Goal: Browse casually: Explore the website without a specific task or goal

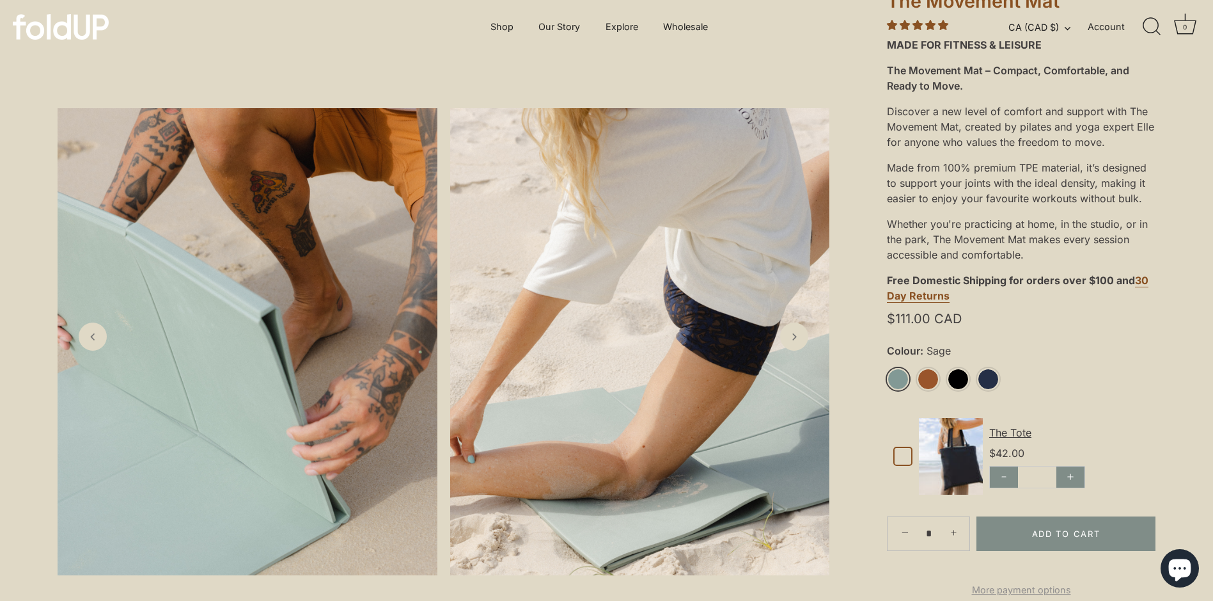
scroll to position [226, 0]
click at [795, 338] on icon "Next slide" at bounding box center [793, 335] width 13 height 13
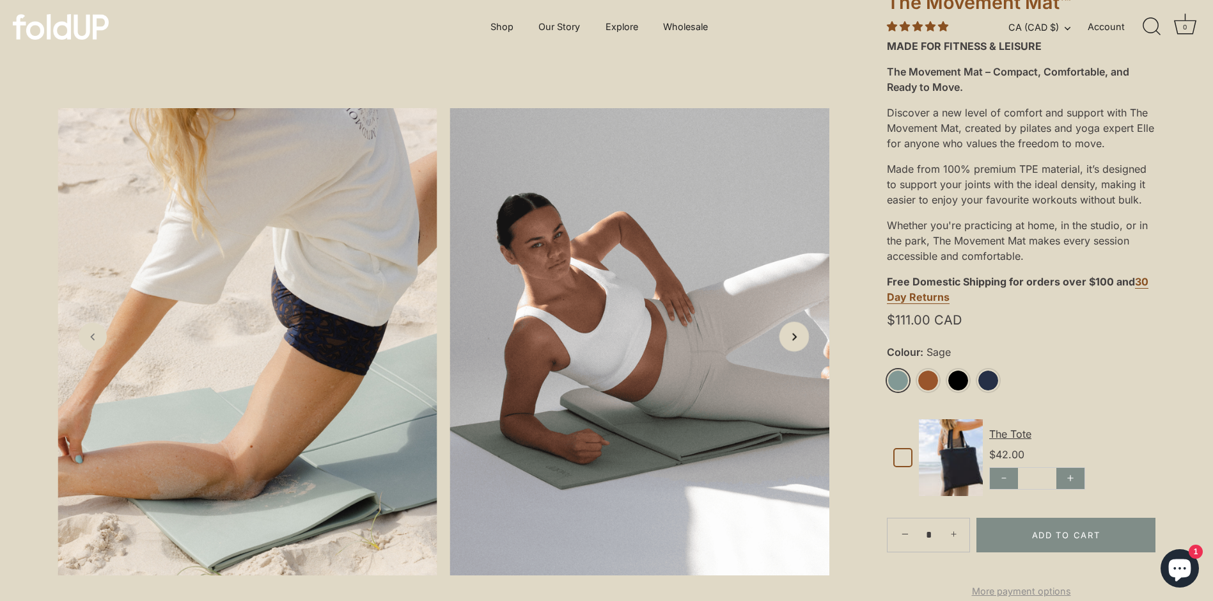
click at [795, 338] on icon "Next slide" at bounding box center [793, 335] width 13 height 13
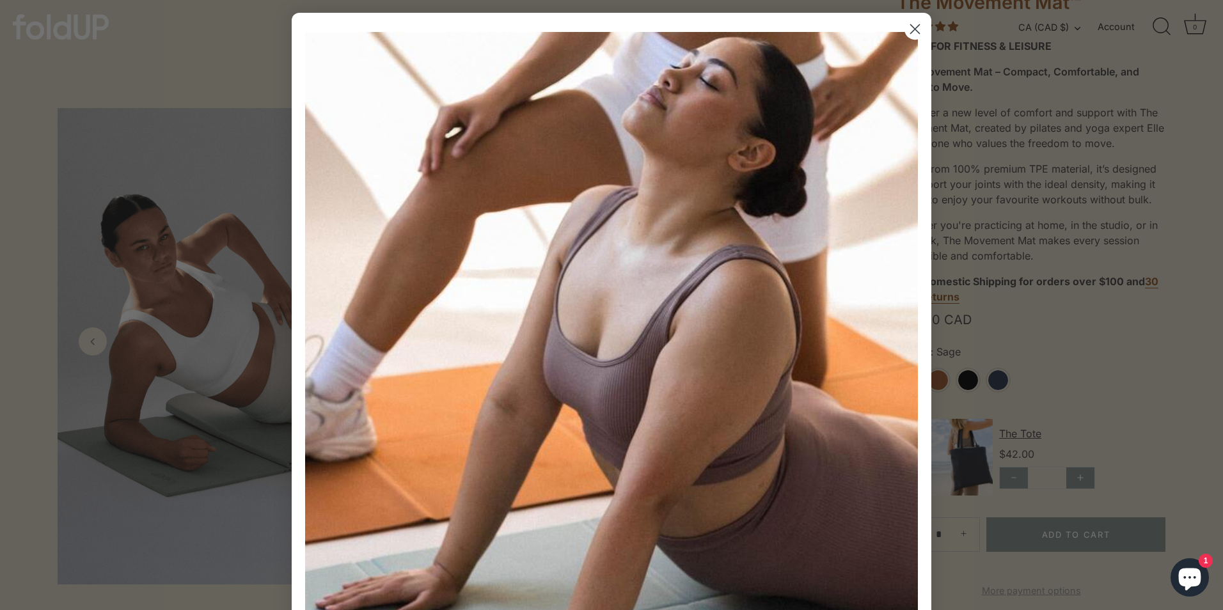
click at [795, 338] on img "POPUP Form" at bounding box center [611, 338] width 613 height 613
click at [911, 30] on icon "Close dialog" at bounding box center [915, 29] width 9 height 9
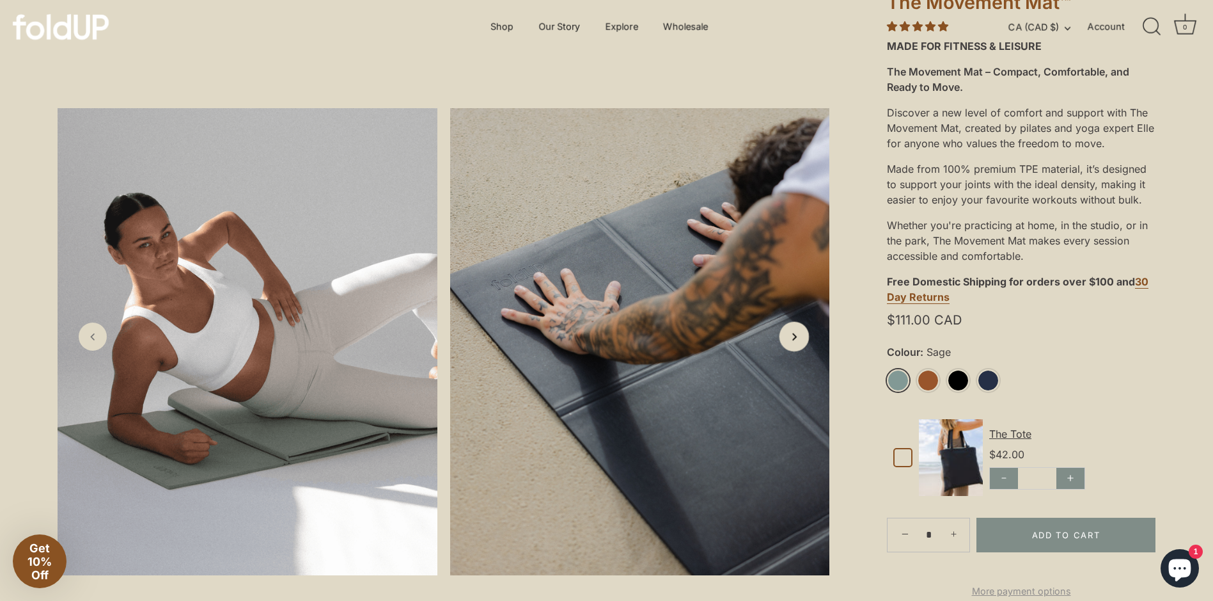
click at [789, 340] on icon "Next slide" at bounding box center [793, 335] width 13 height 13
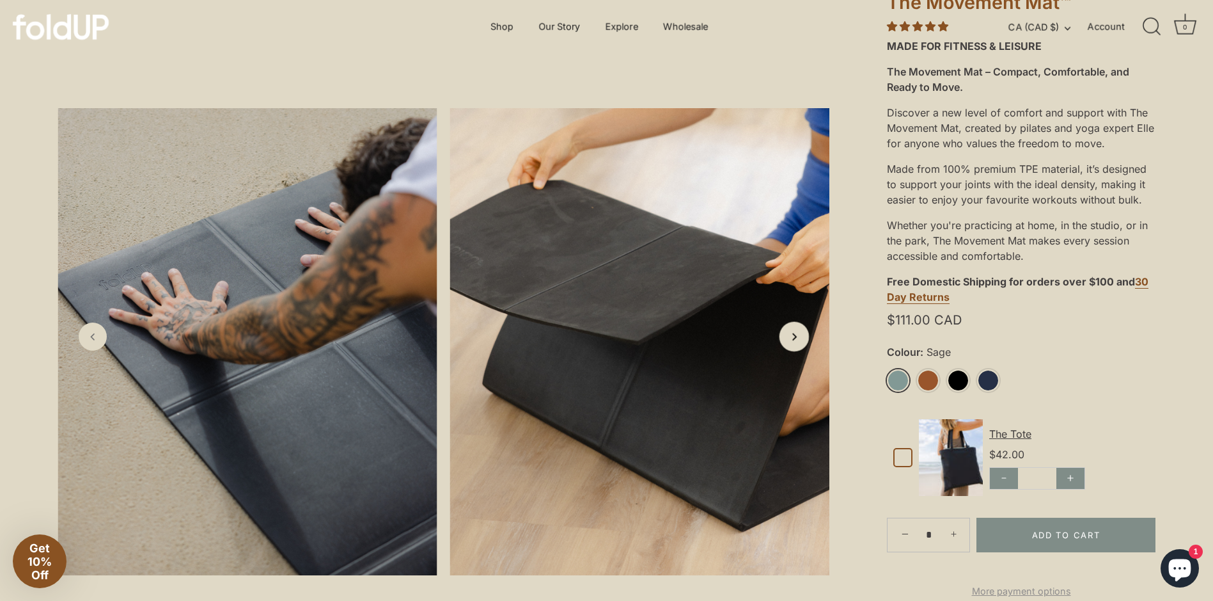
click at [789, 340] on icon "Next slide" at bounding box center [793, 335] width 13 height 13
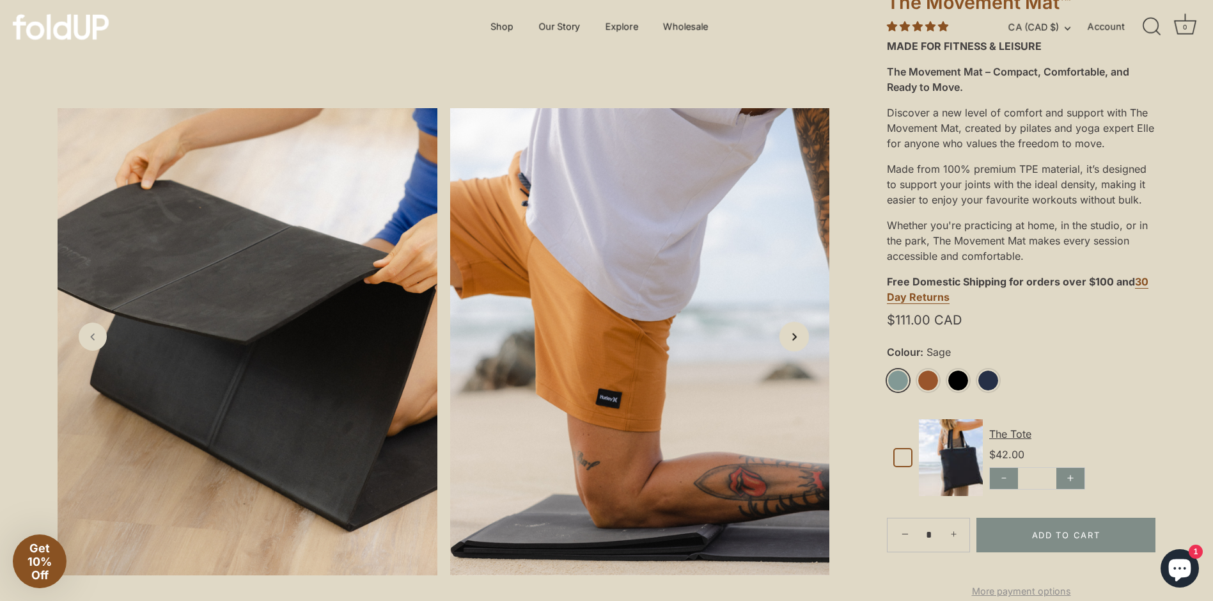
click at [789, 340] on icon "Next slide" at bounding box center [793, 335] width 13 height 13
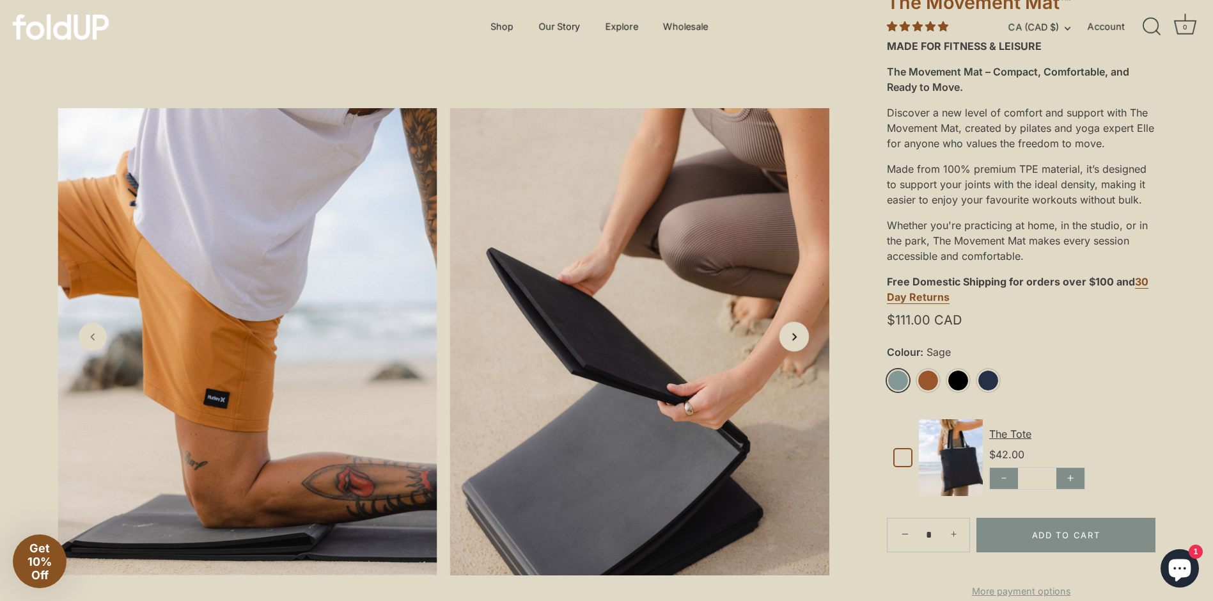
click at [789, 340] on icon "Next slide" at bounding box center [793, 335] width 13 height 13
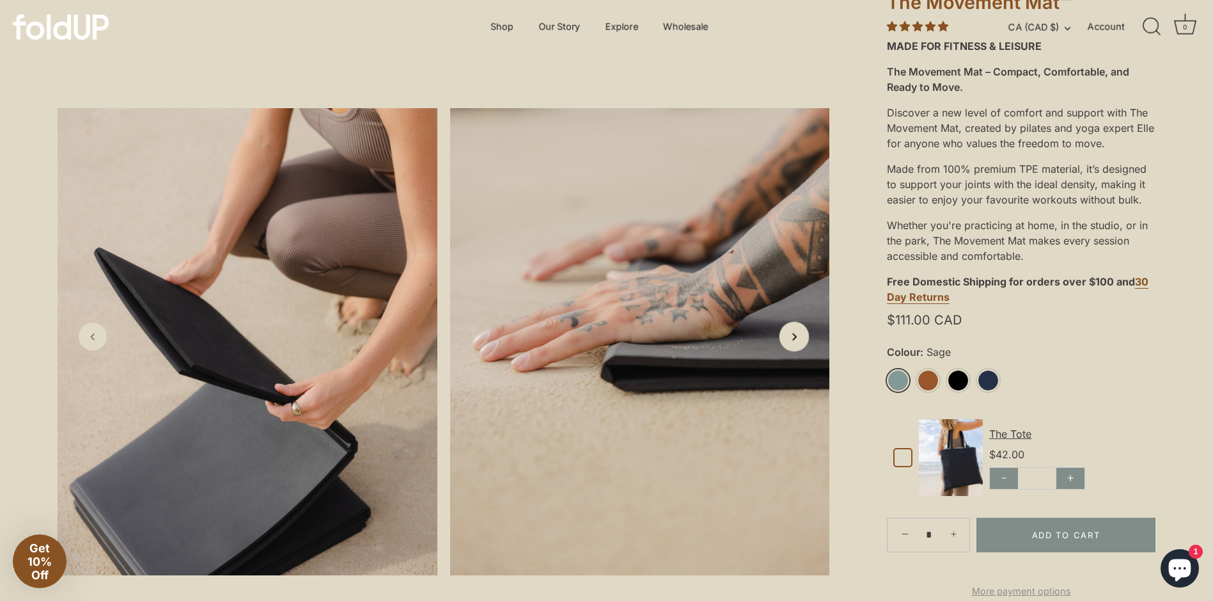
click at [789, 340] on icon "Next slide" at bounding box center [793, 335] width 13 height 13
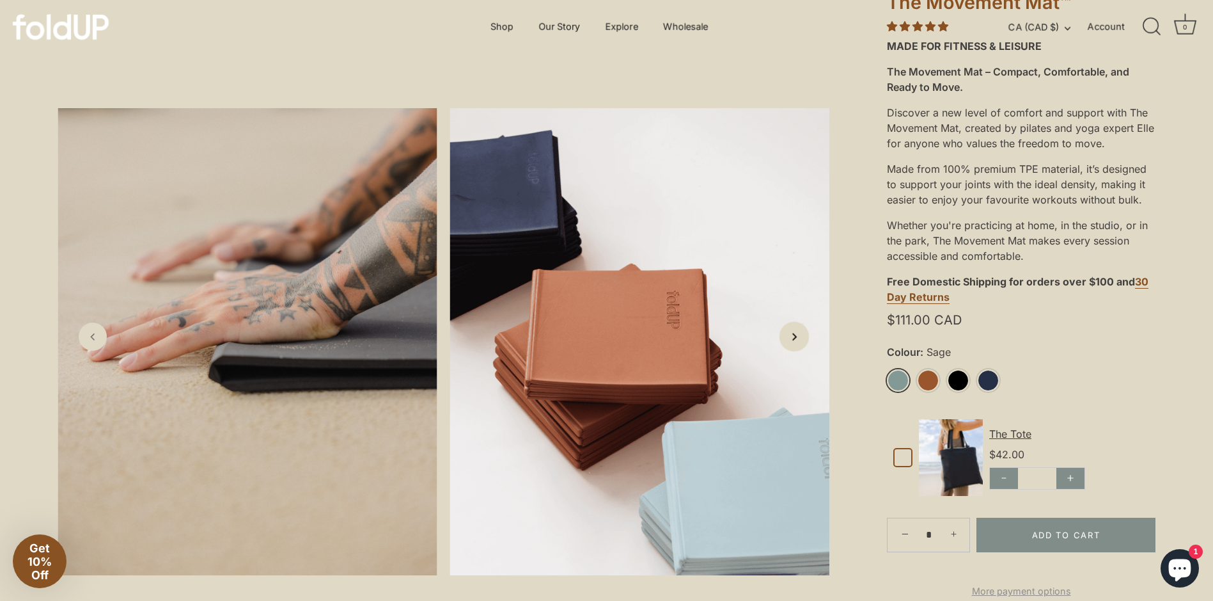
click at [789, 340] on icon "Next slide" at bounding box center [793, 335] width 13 height 13
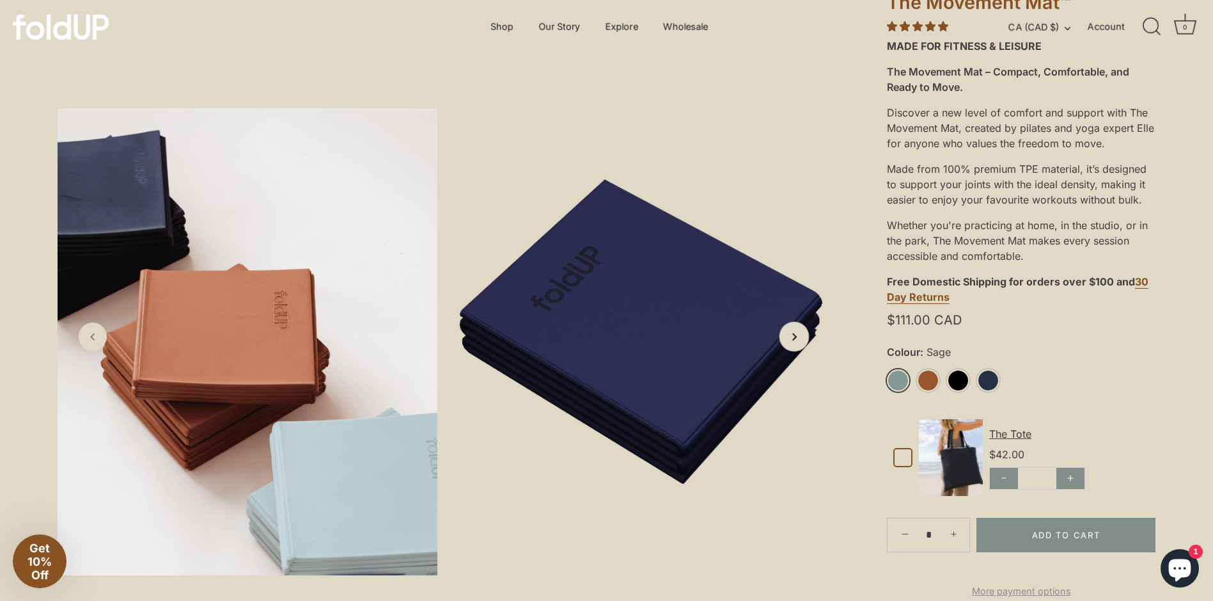
click at [789, 340] on icon "Next slide" at bounding box center [793, 335] width 13 height 13
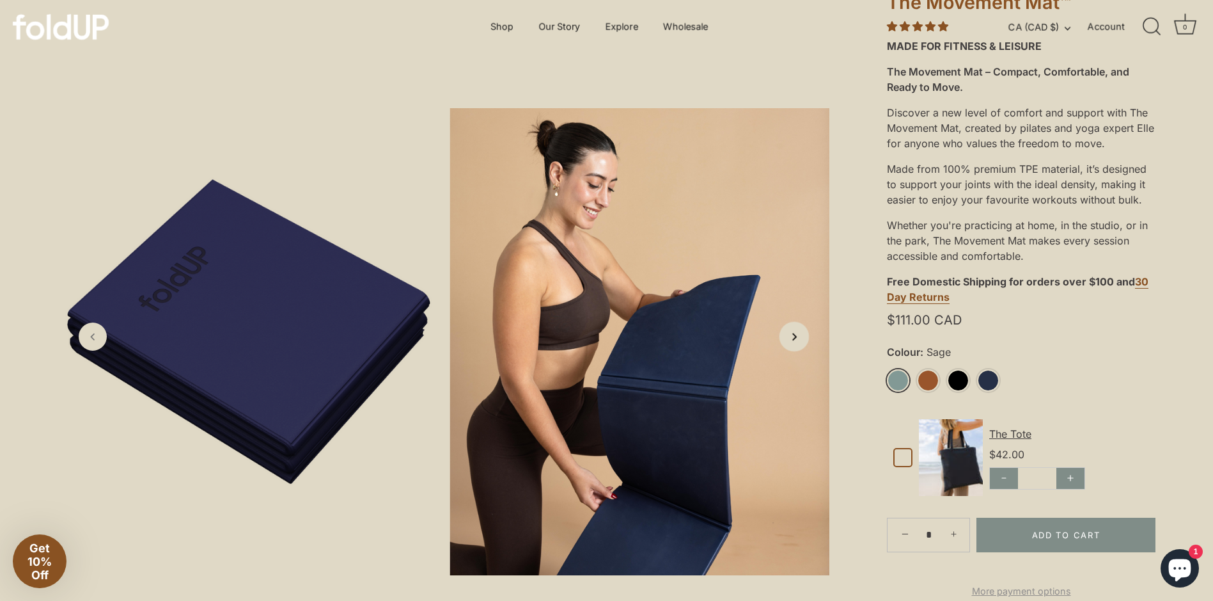
click at [789, 340] on icon "Next slide" at bounding box center [793, 335] width 13 height 13
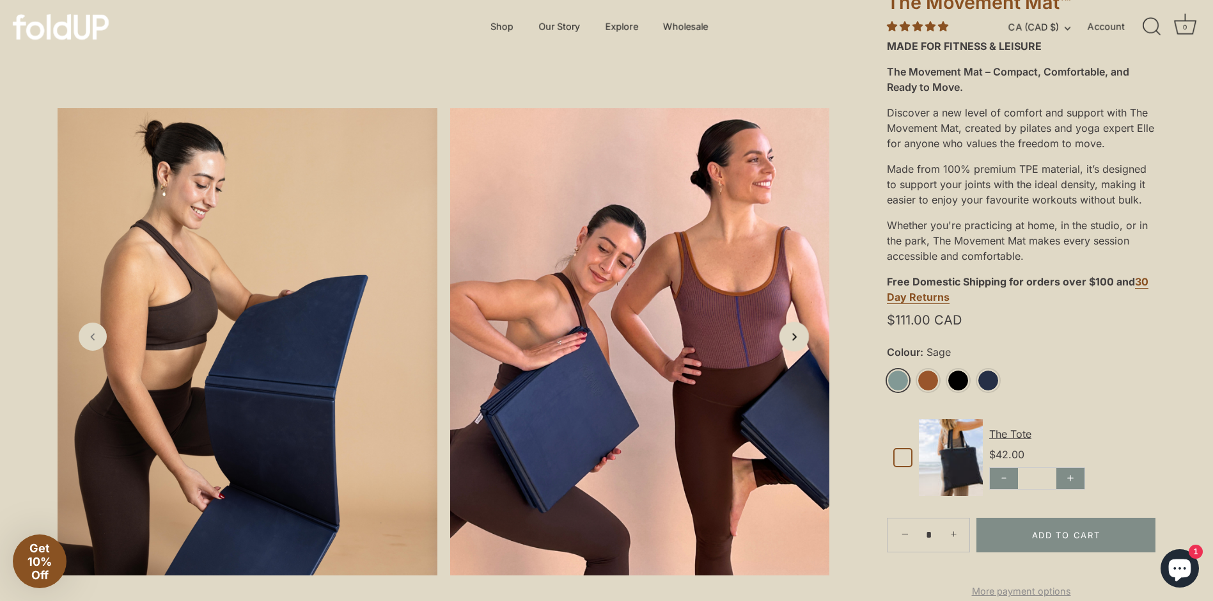
click at [789, 340] on icon "Next slide" at bounding box center [793, 335] width 13 height 13
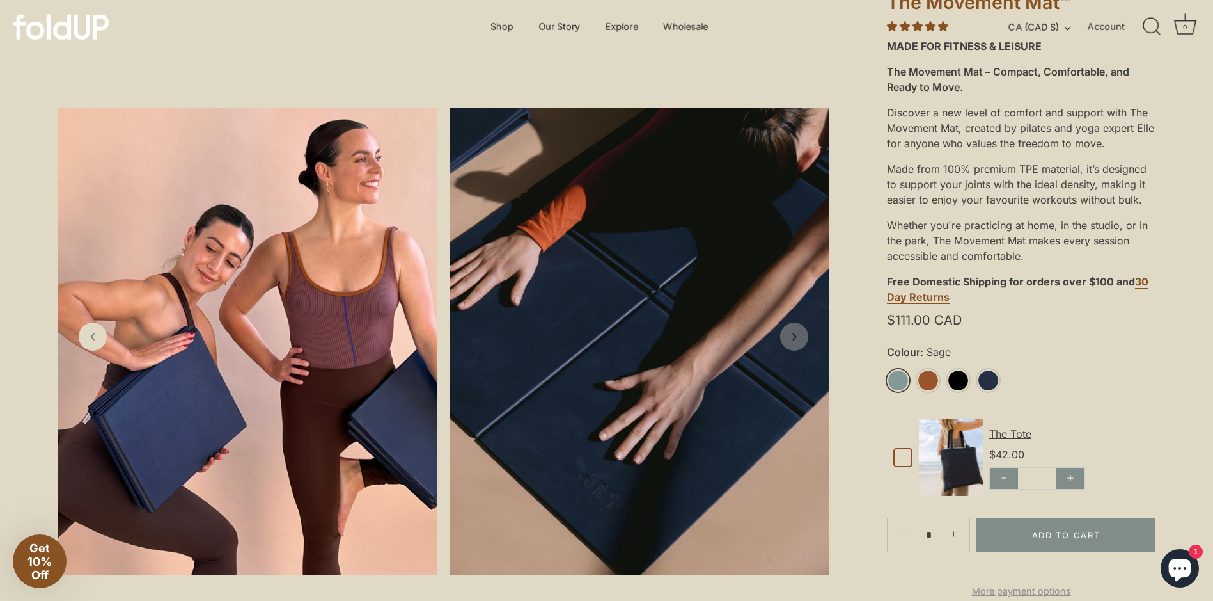
click at [789, 340] on icon "Next slide" at bounding box center [794, 336] width 13 height 13
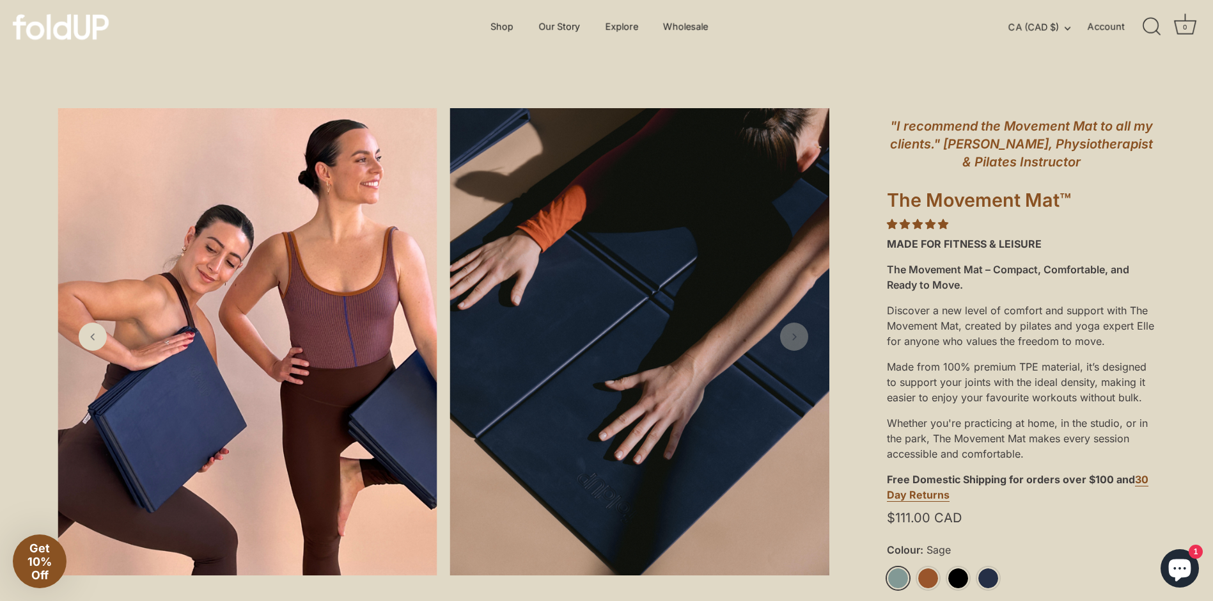
scroll to position [0, 0]
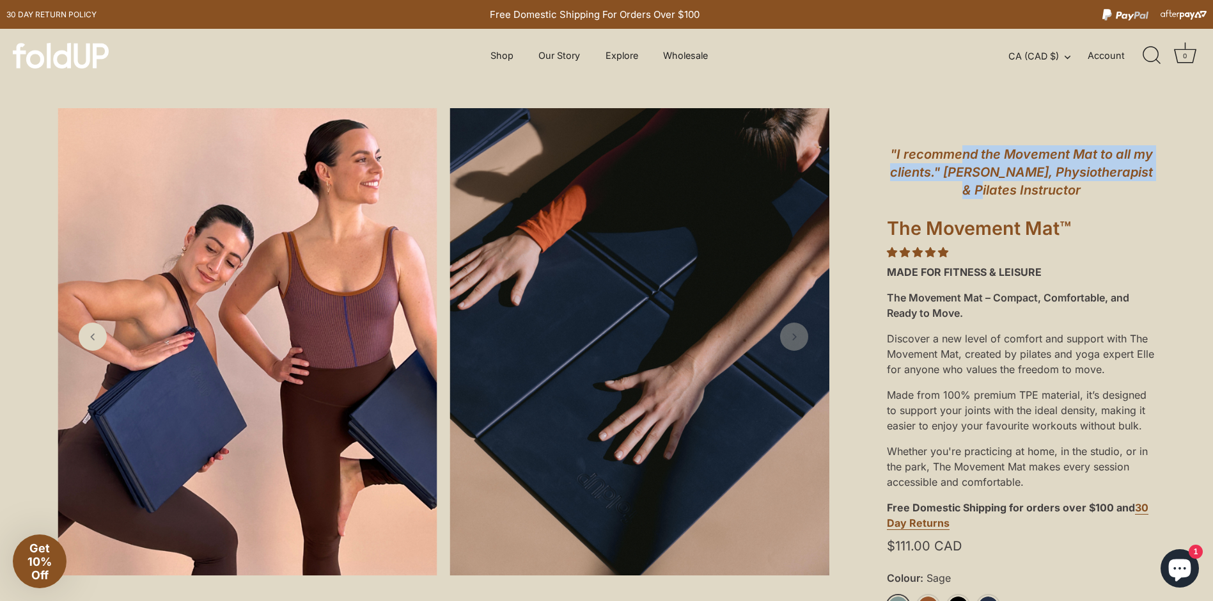
drag, startPoint x: 962, startPoint y: 97, endPoint x: 969, endPoint y: 196, distance: 99.4
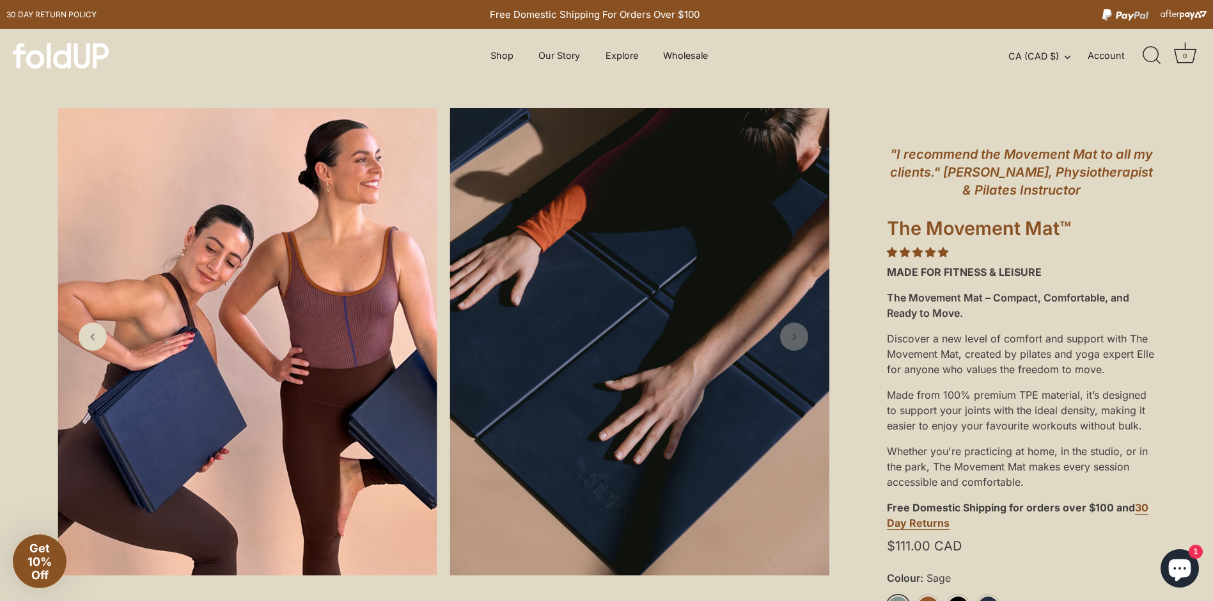
drag, startPoint x: 969, startPoint y: 196, endPoint x: 903, endPoint y: 86, distance: 128.6
